Goal: Task Accomplishment & Management: Use online tool/utility

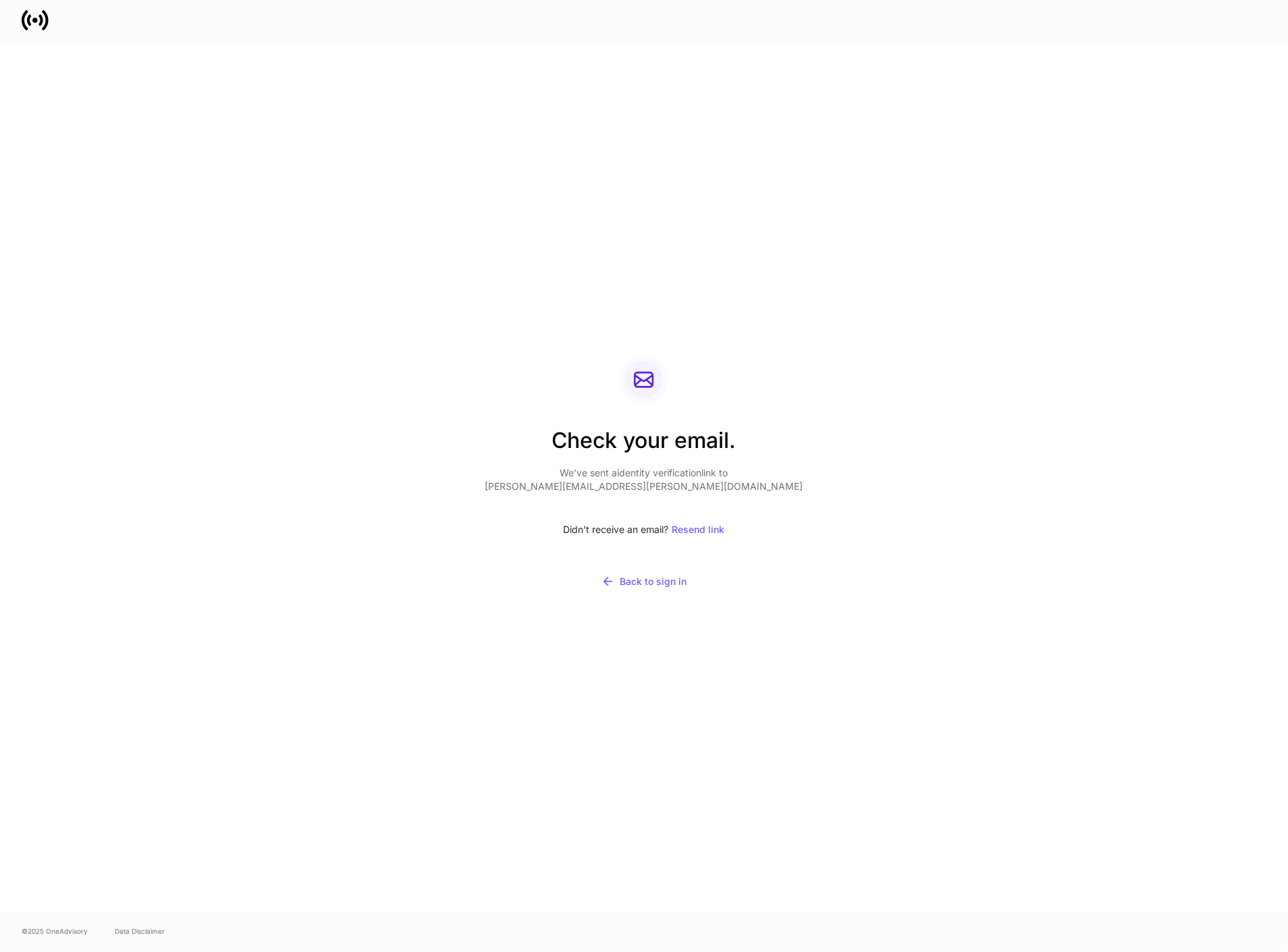
click at [623, 340] on div "Check your email. We’ve sent a identity verification link to [PERSON_NAME][EMAI…" at bounding box center [643, 476] width 723 height 872
click at [703, 525] on div "Resend link" at bounding box center [698, 529] width 52 height 9
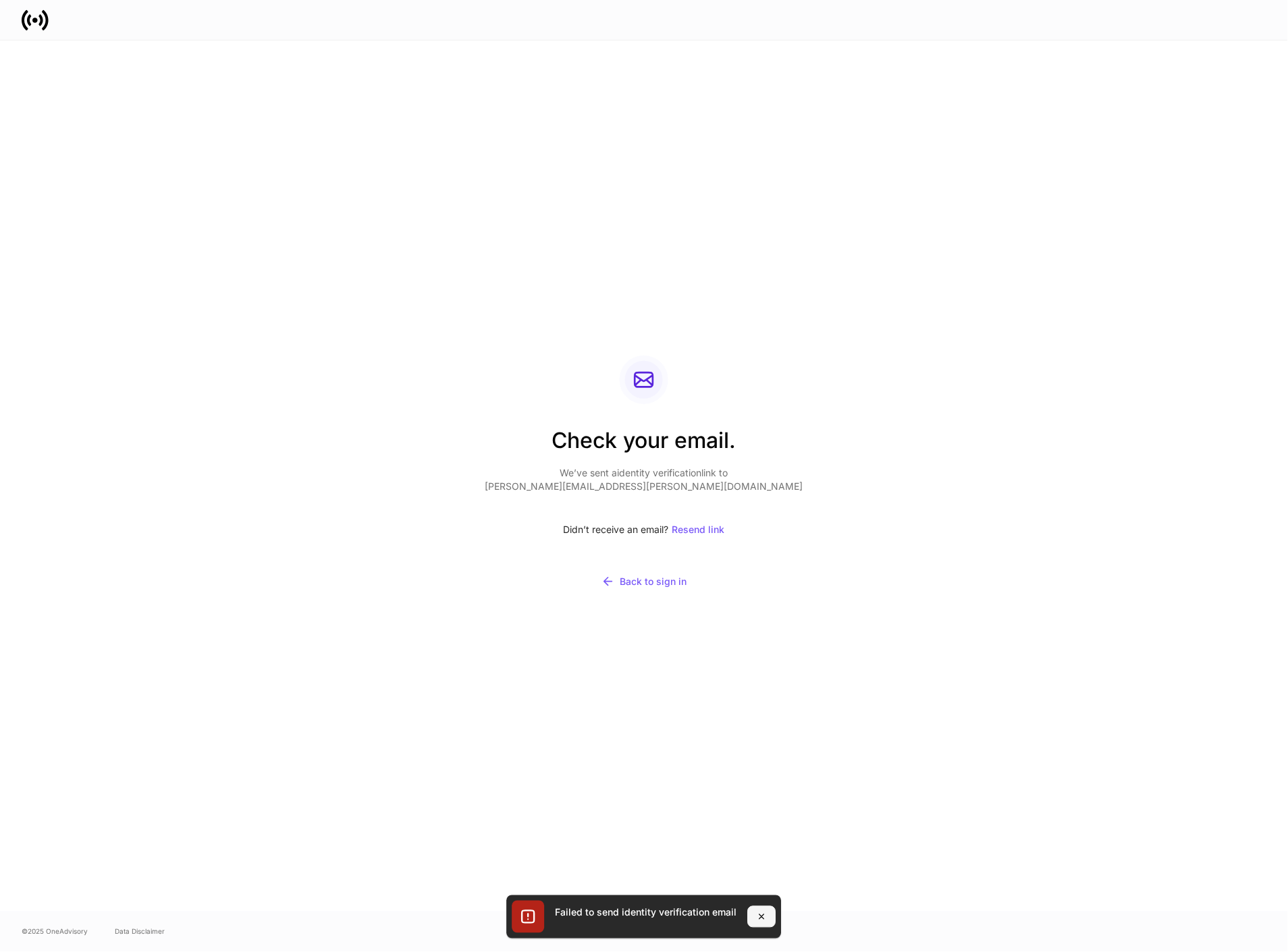
click at [757, 914] on icon "button" at bounding box center [762, 918] width 11 height 11
